Goal: Information Seeking & Learning: Find specific page/section

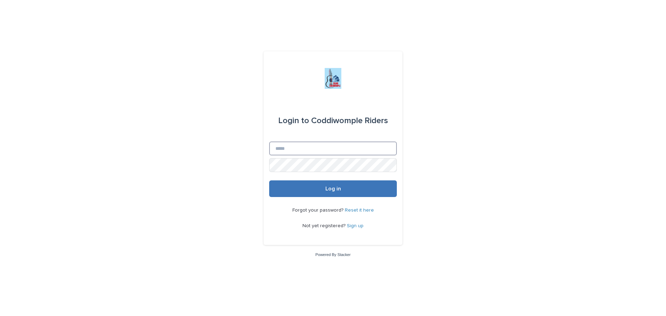
type input "**********"
click at [330, 191] on span "Log in" at bounding box center [333, 189] width 16 height 6
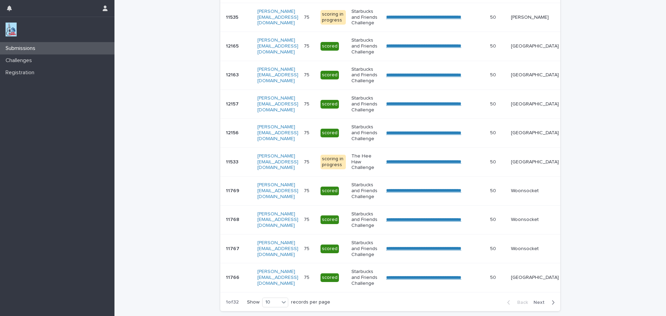
scroll to position [171, 0]
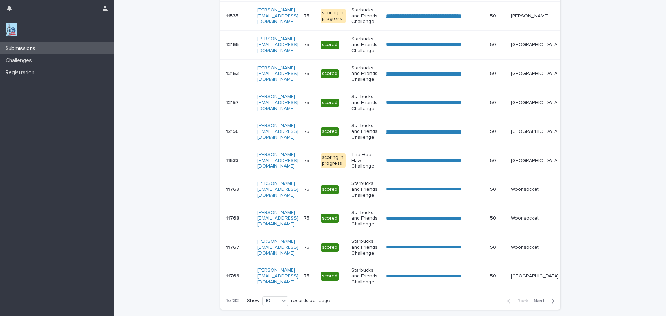
click at [536, 303] on span "Next" at bounding box center [540, 301] width 15 height 5
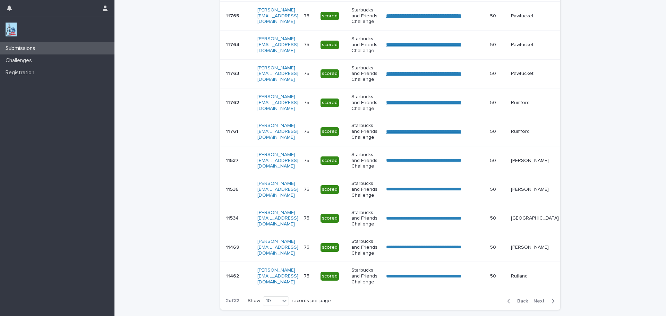
click at [536, 303] on span "Next" at bounding box center [540, 301] width 15 height 5
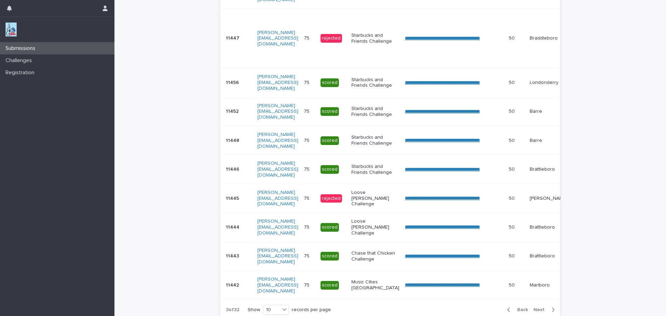
scroll to position [194, 0]
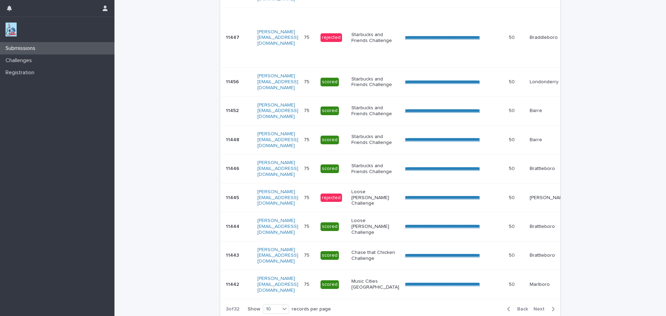
click at [538, 311] on span "Next" at bounding box center [540, 308] width 15 height 5
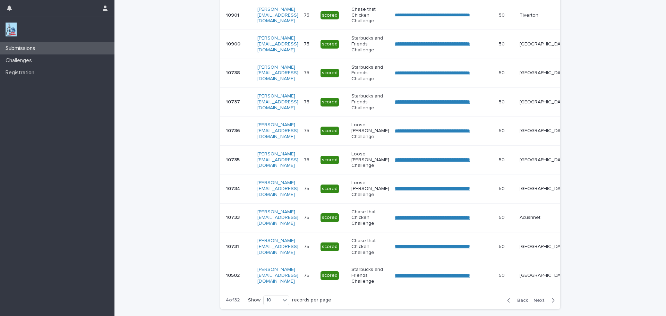
scroll to position [173, 0]
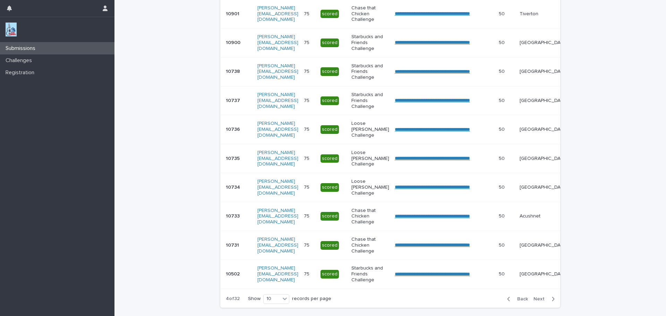
click at [538, 301] on span "Next" at bounding box center [540, 298] width 15 height 5
click at [520, 301] on span "Back" at bounding box center [520, 298] width 15 height 5
click at [492, 276] on p "**********" at bounding box center [444, 274] width 98 height 7
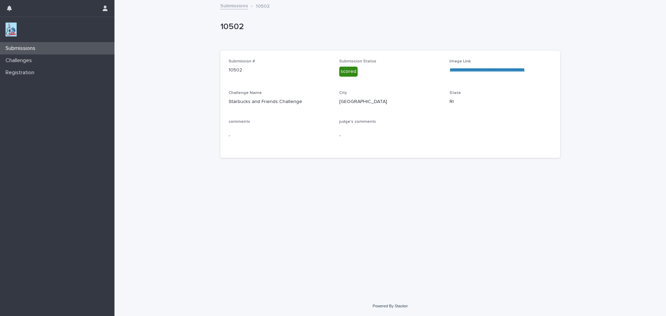
click at [509, 70] on link "**********" at bounding box center [486, 69] width 75 height 5
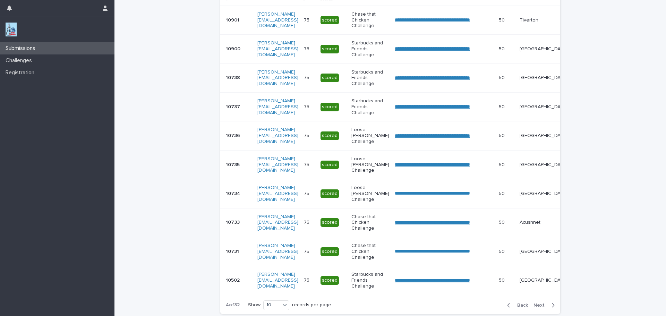
scroll to position [167, 0]
click at [538, 307] on span "Next" at bounding box center [540, 304] width 15 height 5
click at [470, 22] on link "**********" at bounding box center [432, 19] width 75 height 5
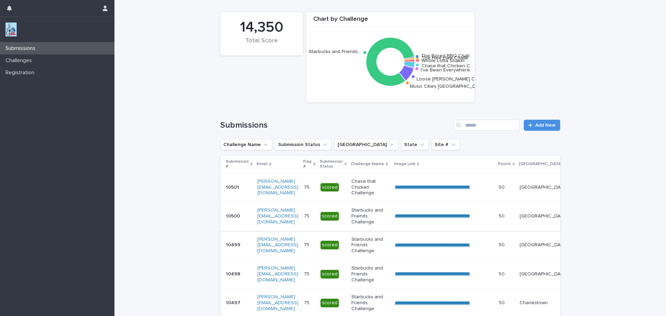
click at [441, 217] on link "**********" at bounding box center [432, 215] width 75 height 5
click at [540, 246] on p "Providence" at bounding box center [543, 245] width 48 height 6
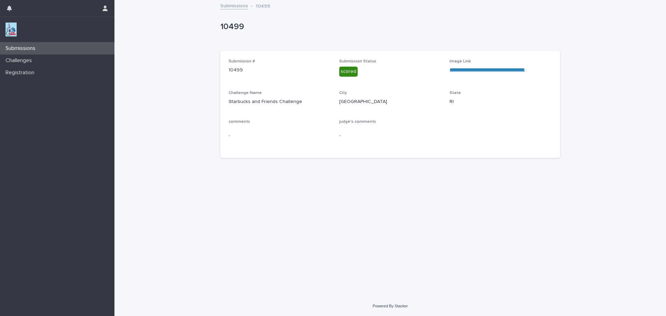
click at [523, 70] on link "**********" at bounding box center [486, 69] width 75 height 5
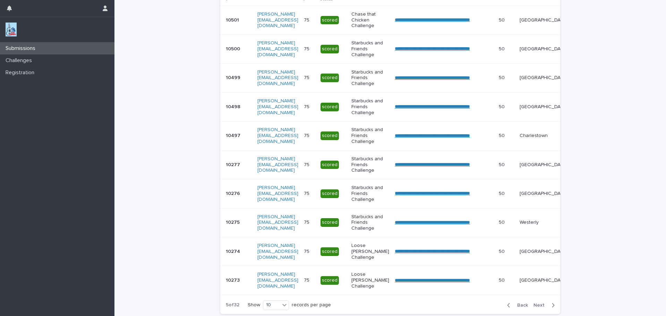
scroll to position [167, 0]
click at [536, 307] on span "Next" at bounding box center [540, 304] width 15 height 5
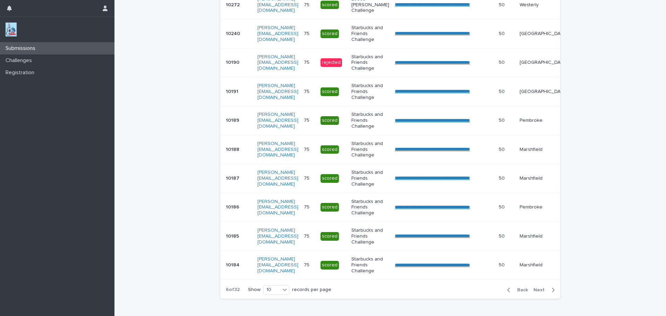
scroll to position [183, 0]
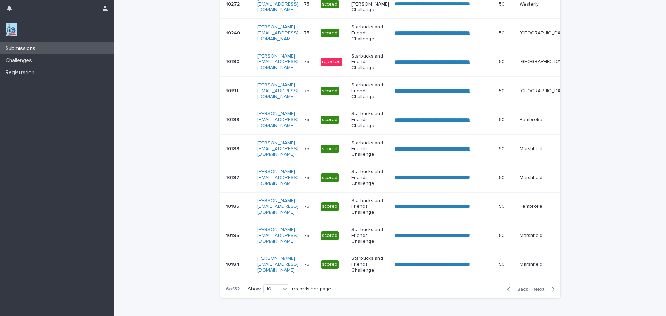
click at [539, 292] on span "Next" at bounding box center [540, 289] width 15 height 5
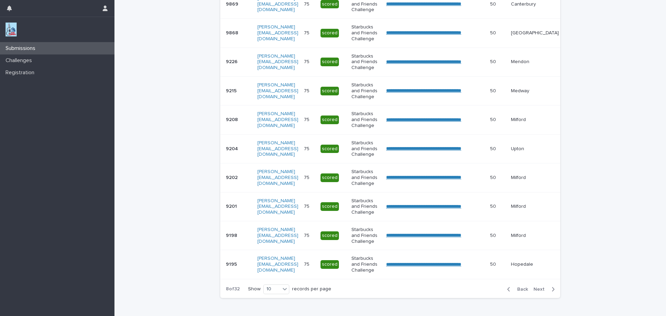
click at [539, 292] on span "Next" at bounding box center [540, 289] width 15 height 5
click at [518, 292] on span "Back" at bounding box center [520, 289] width 15 height 5
click at [461, 5] on link "**********" at bounding box center [423, 3] width 75 height 5
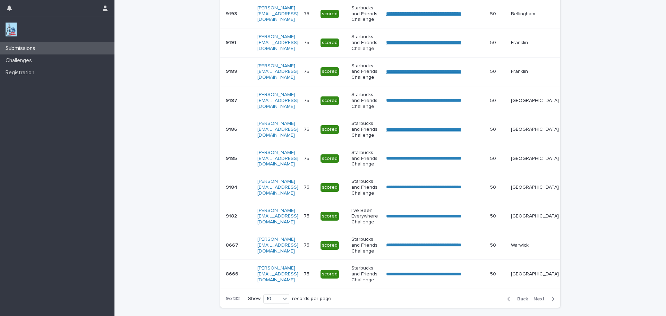
scroll to position [171, 0]
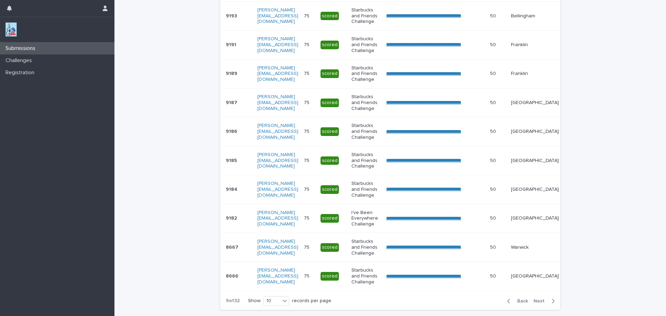
click at [519, 303] on span "Back" at bounding box center [520, 301] width 15 height 5
click at [539, 303] on span "Next" at bounding box center [540, 301] width 15 height 5
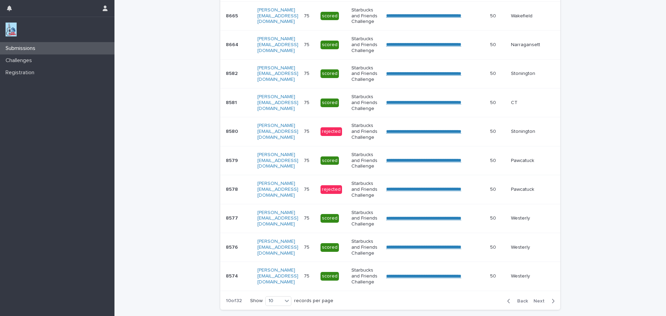
click at [539, 303] on span "Next" at bounding box center [540, 301] width 15 height 5
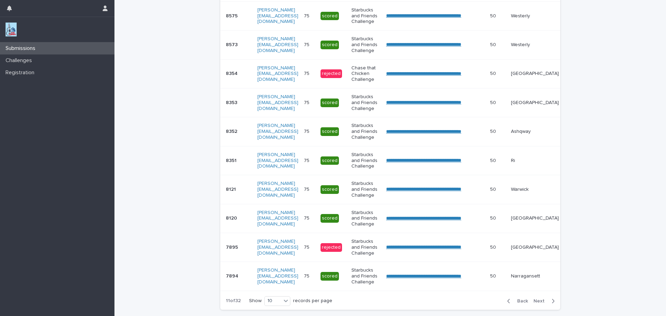
click at [539, 303] on span "Next" at bounding box center [540, 301] width 15 height 5
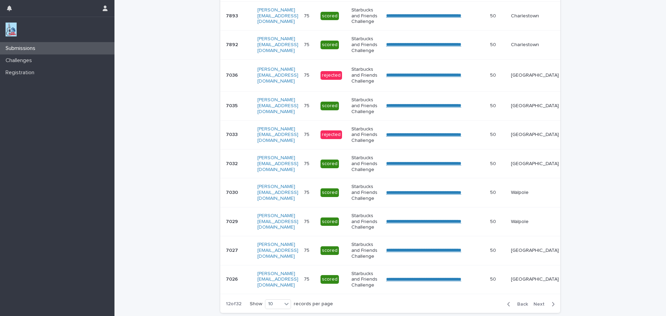
scroll to position [173, 0]
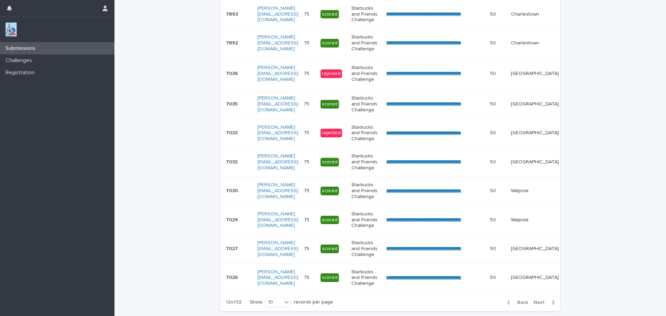
click at [541, 305] on span "Next" at bounding box center [540, 302] width 15 height 5
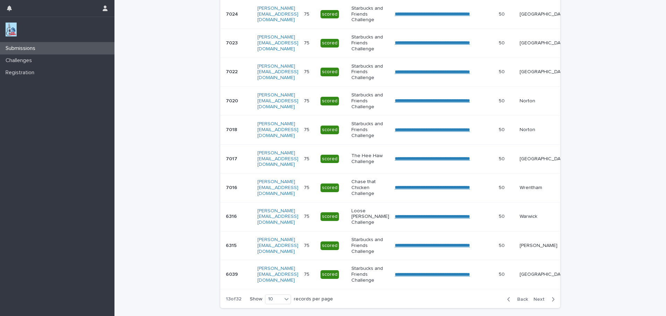
scroll to position [171, 0]
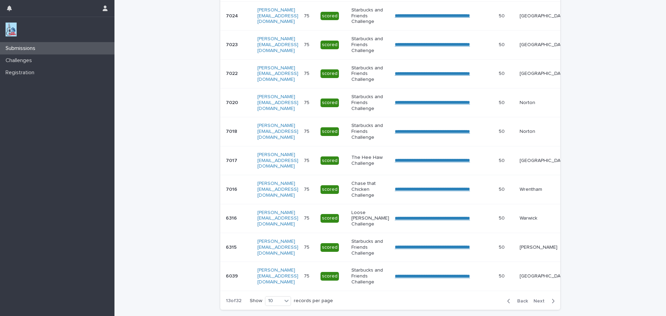
click at [540, 303] on span "Next" at bounding box center [540, 301] width 15 height 5
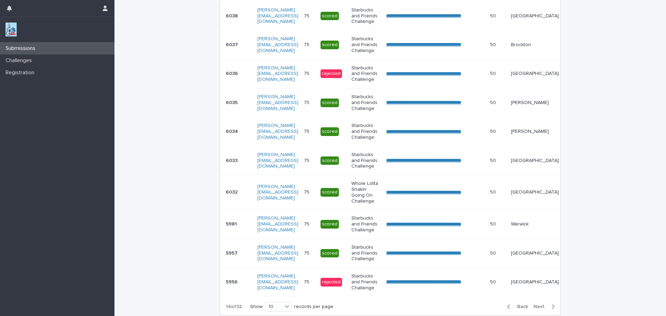
scroll to position [174, 0]
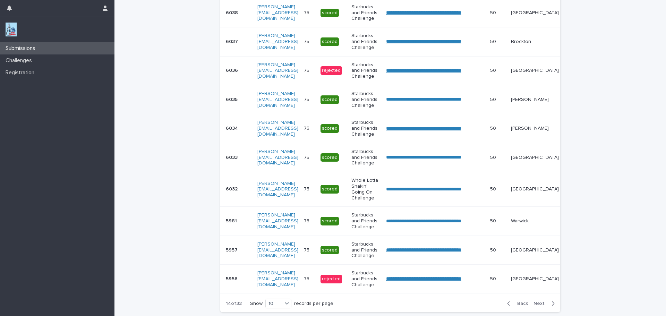
click at [540, 305] on button "Next" at bounding box center [544, 303] width 29 height 6
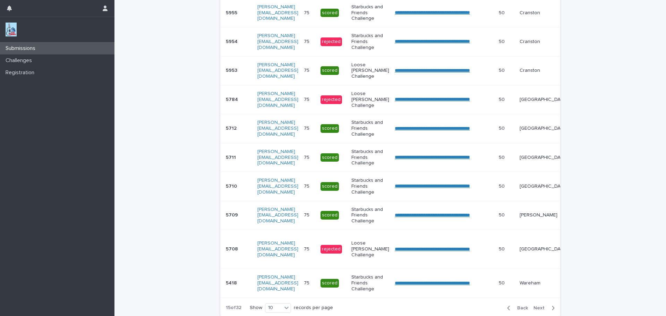
scroll to position [176, 0]
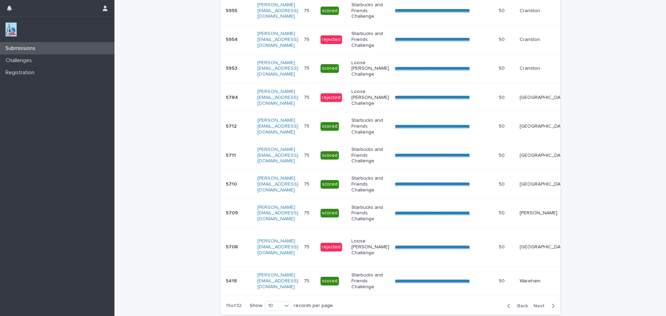
click at [538, 308] on span "Next" at bounding box center [540, 305] width 15 height 5
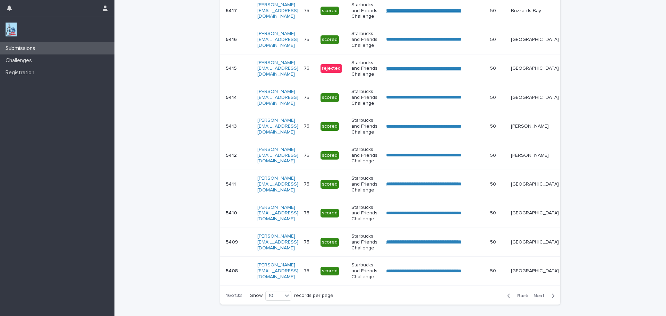
scroll to position [171, 0]
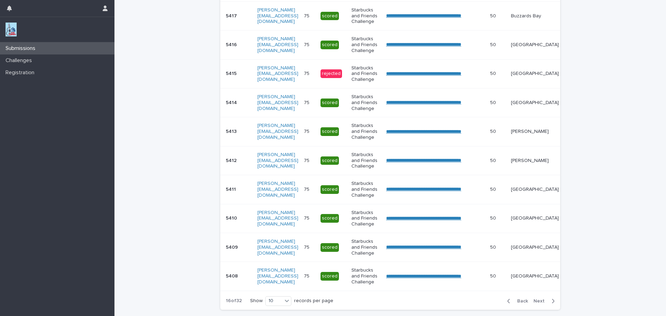
click at [537, 303] on span "Next" at bounding box center [540, 301] width 15 height 5
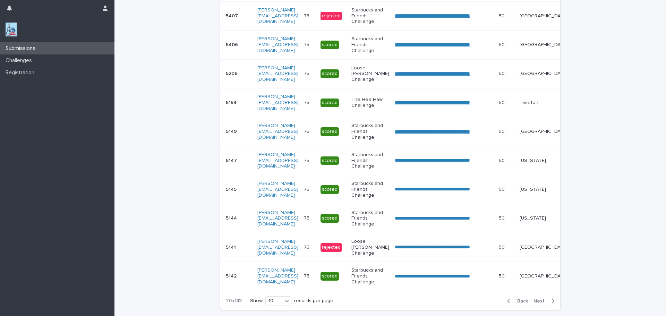
click at [537, 303] on span "Next" at bounding box center [540, 301] width 15 height 5
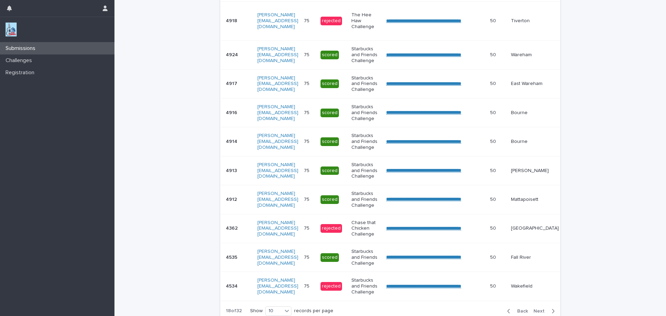
scroll to position [176, 0]
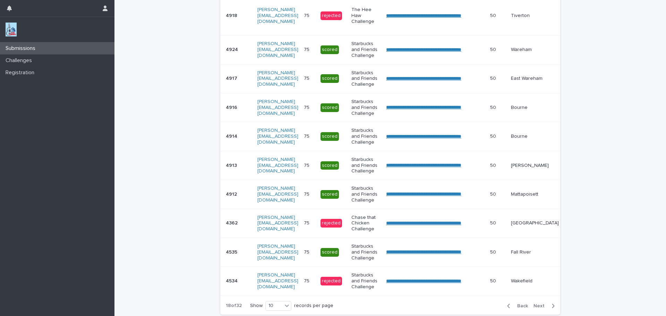
click at [537, 306] on div "Back Next" at bounding box center [530, 305] width 59 height 17
click at [537, 308] on span "Next" at bounding box center [540, 305] width 15 height 5
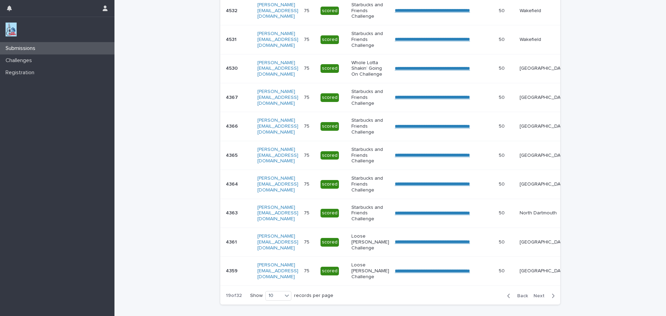
scroll to position [174, 0]
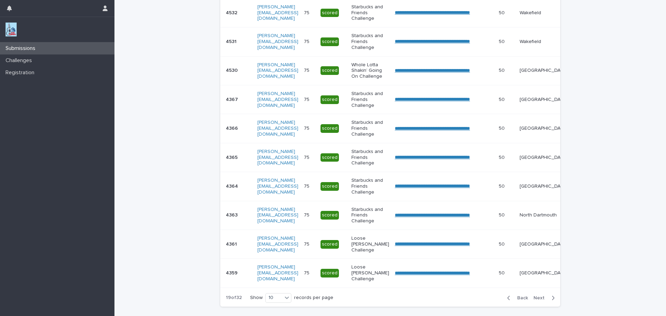
click at [537, 300] on span "Next" at bounding box center [540, 297] width 15 height 5
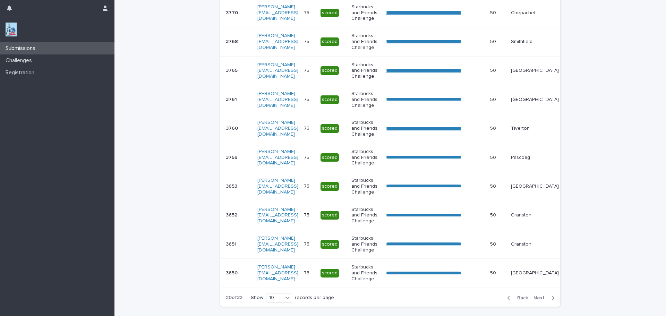
scroll to position [171, 0]
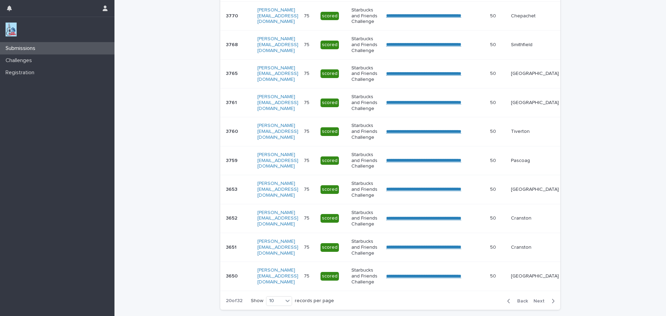
click at [537, 310] on div "Back Next" at bounding box center [530, 300] width 59 height 17
click at [538, 303] on span "Next" at bounding box center [540, 301] width 15 height 5
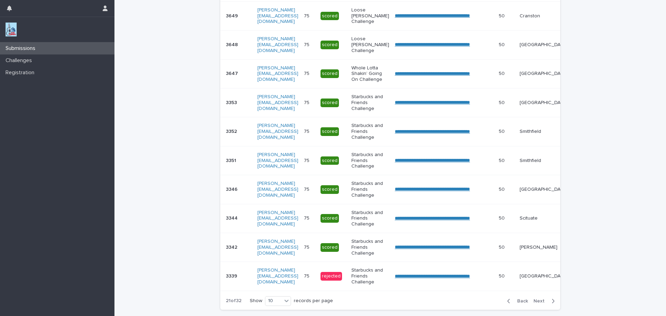
scroll to position [174, 0]
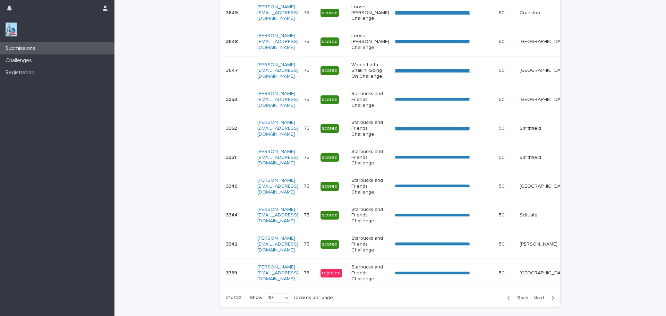
click at [538, 300] on span "Next" at bounding box center [540, 297] width 15 height 5
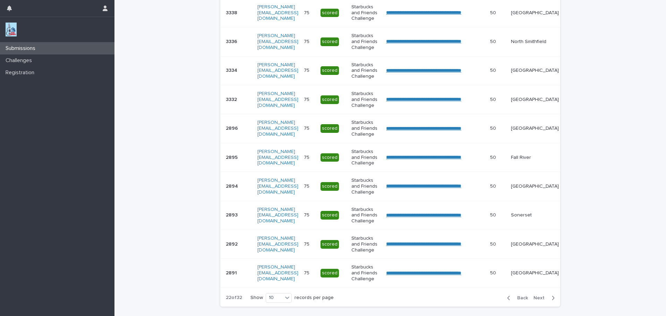
scroll to position [171, 0]
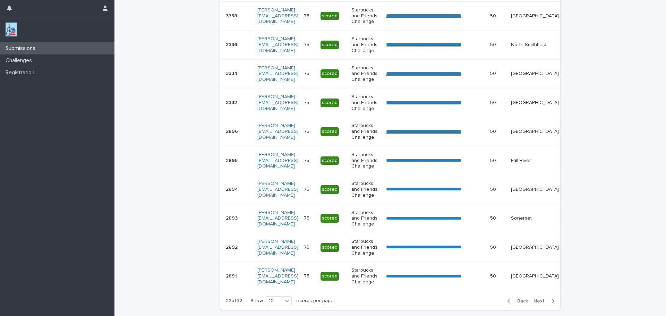
click at [538, 303] on span "Next" at bounding box center [540, 301] width 15 height 5
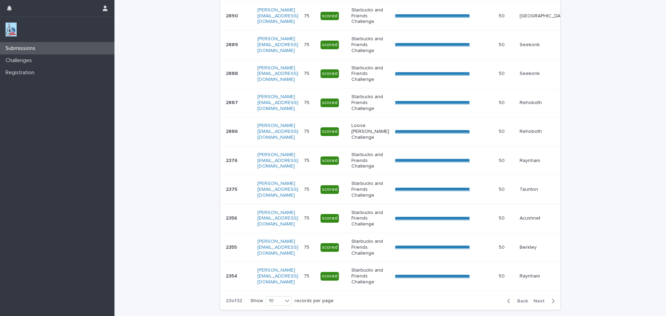
click at [538, 303] on span "Next" at bounding box center [540, 301] width 15 height 5
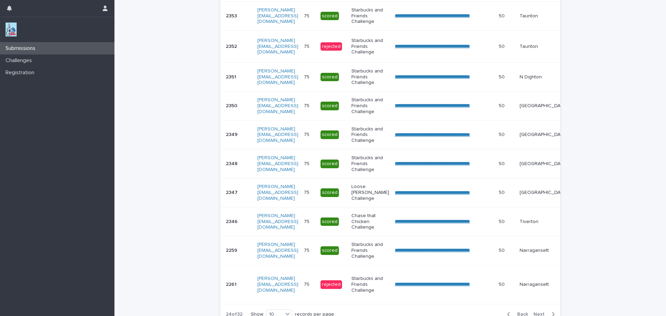
scroll to position [178, 0]
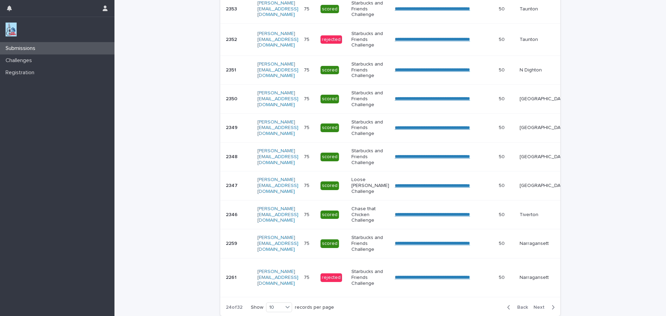
click at [538, 307] on div "Back Next" at bounding box center [530, 307] width 59 height 17
